Goal: Navigation & Orientation: Find specific page/section

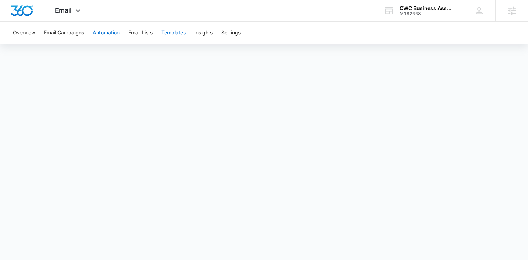
click at [109, 36] on button "Automation" at bounding box center [106, 33] width 27 height 23
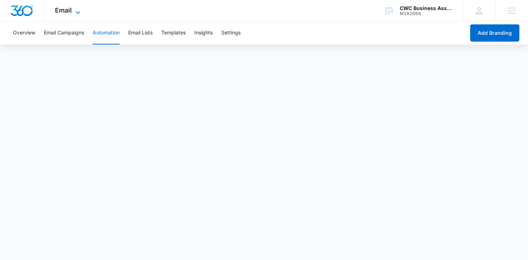
click at [71, 9] on span "Email" at bounding box center [63, 10] width 17 height 8
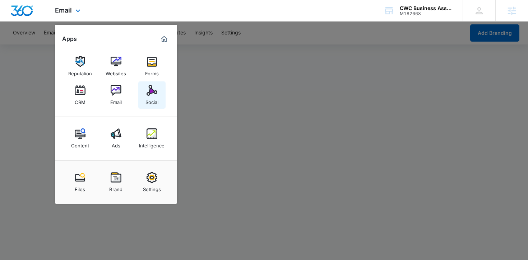
click at [157, 102] on div "Social" at bounding box center [151, 100] width 13 height 9
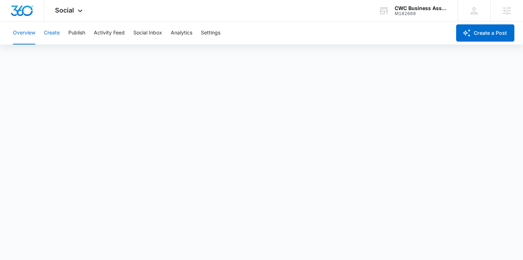
click at [52, 34] on button "Create" at bounding box center [52, 33] width 16 height 23
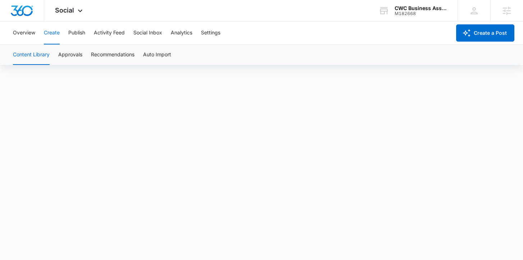
scroll to position [5, 0]
click at [81, 31] on button "Publish" at bounding box center [76, 33] width 17 height 23
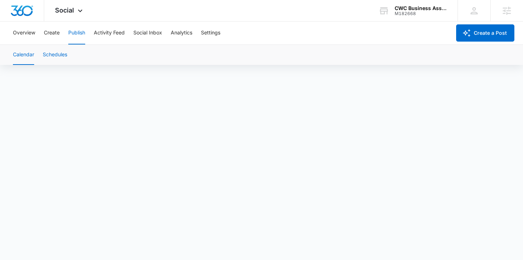
click at [60, 54] on button "Schedules" at bounding box center [55, 55] width 24 height 20
click at [23, 60] on button "Calendar" at bounding box center [23, 55] width 21 height 20
